Goal: Information Seeking & Learning: Learn about a topic

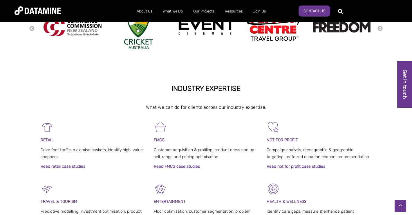
scroll to position [182, 0]
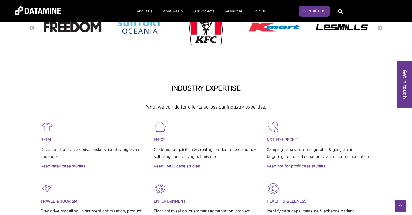
click at [64, 165] on link "Read retail case studies" at bounding box center [63, 165] width 45 height 5
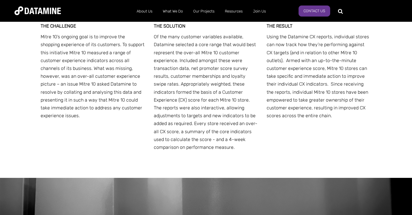
scroll to position [2549, 0]
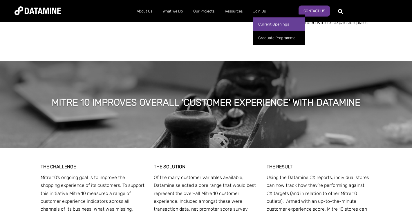
click at [269, 23] on link "Current Openings" at bounding box center [279, 24] width 52 height 14
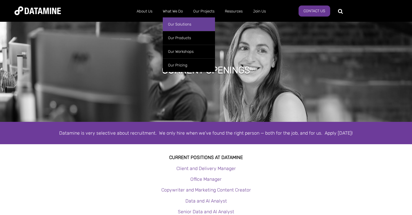
click at [182, 22] on link "Our Solutions" at bounding box center [189, 24] width 52 height 14
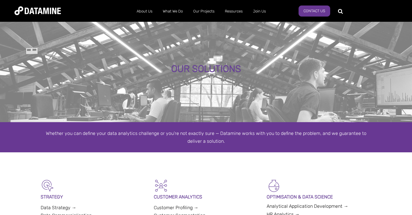
click at [168, 111] on div "OUR SOLUTIONS" at bounding box center [206, 71] width 412 height 102
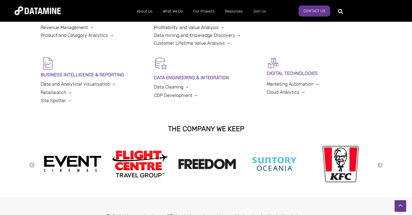
scroll to position [230, 0]
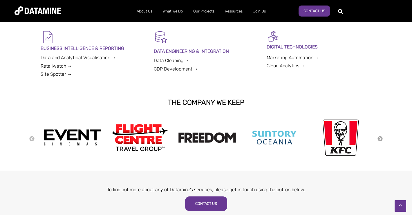
click at [379, 137] on button "Next" at bounding box center [380, 139] width 6 height 6
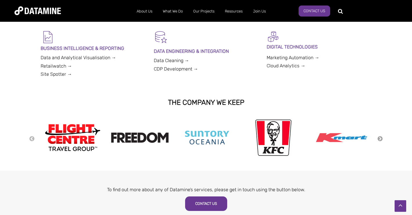
click at [379, 137] on button "Next" at bounding box center [380, 139] width 6 height 6
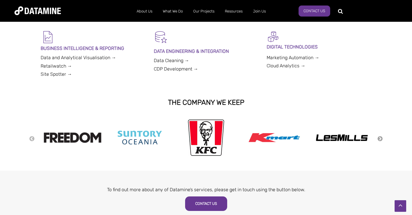
click at [379, 137] on button "Next" at bounding box center [380, 139] width 6 height 6
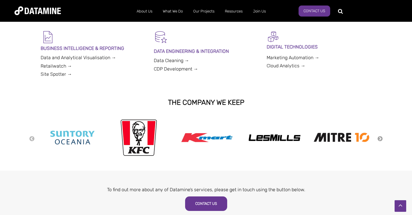
click at [379, 137] on button "Next" at bounding box center [380, 139] width 6 height 6
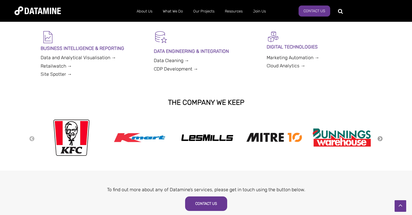
click at [379, 137] on button "Next" at bounding box center [380, 139] width 6 height 6
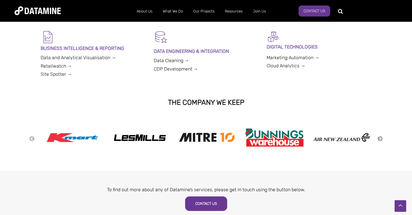
click at [379, 137] on button "Next" at bounding box center [380, 139] width 6 height 6
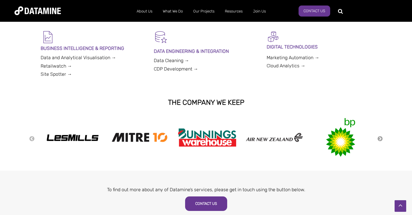
click at [379, 137] on button "Next" at bounding box center [380, 139] width 6 height 6
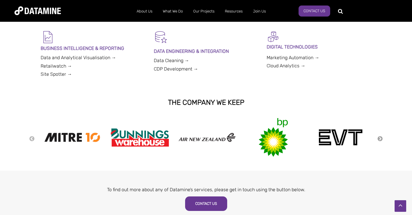
click at [379, 137] on button "Next" at bounding box center [380, 139] width 6 height 6
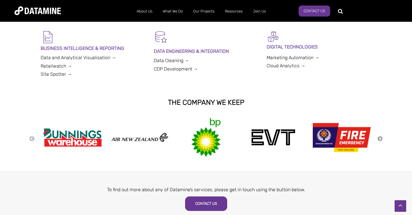
click at [379, 137] on button "Next" at bounding box center [380, 139] width 6 height 6
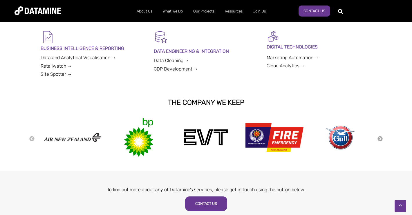
click at [379, 137] on button "Next" at bounding box center [380, 139] width 6 height 6
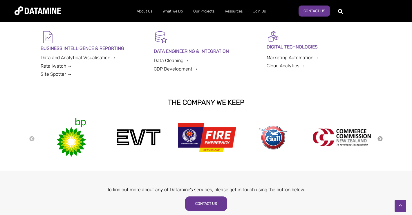
click at [379, 137] on button "Next" at bounding box center [380, 139] width 6 height 6
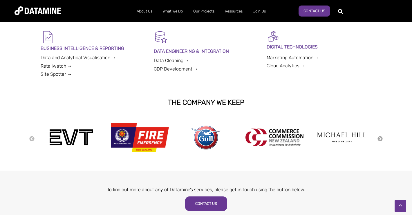
click at [379, 137] on button "Next" at bounding box center [380, 139] width 6 height 6
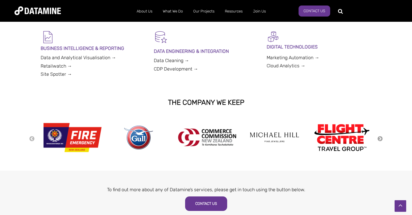
click at [379, 137] on button "Next" at bounding box center [380, 139] width 6 height 6
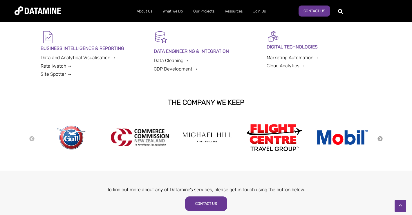
click at [379, 137] on button "Next" at bounding box center [380, 139] width 6 height 6
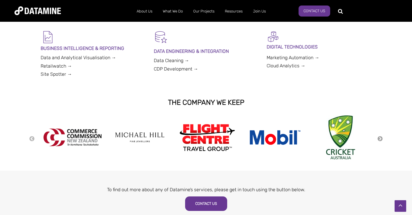
click at [379, 137] on button "Next" at bounding box center [380, 139] width 6 height 6
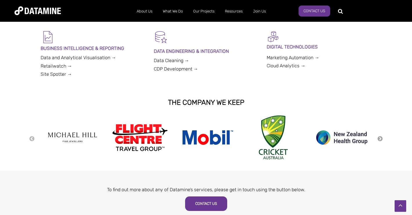
click at [379, 137] on button "Next" at bounding box center [380, 139] width 6 height 6
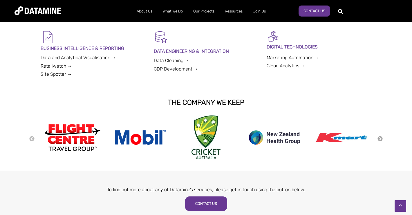
click at [379, 137] on button "Next" at bounding box center [380, 139] width 6 height 6
